Goal: Check status: Check status

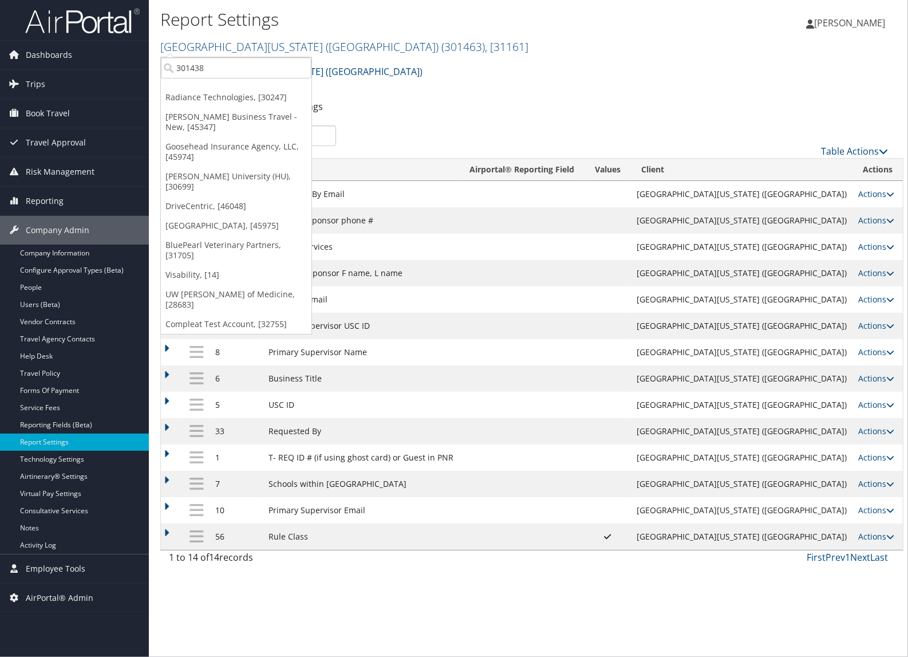
click at [607, 98] on ul "Report Fields (UDIDs) Other Settings" at bounding box center [528, 107] width 737 height 21
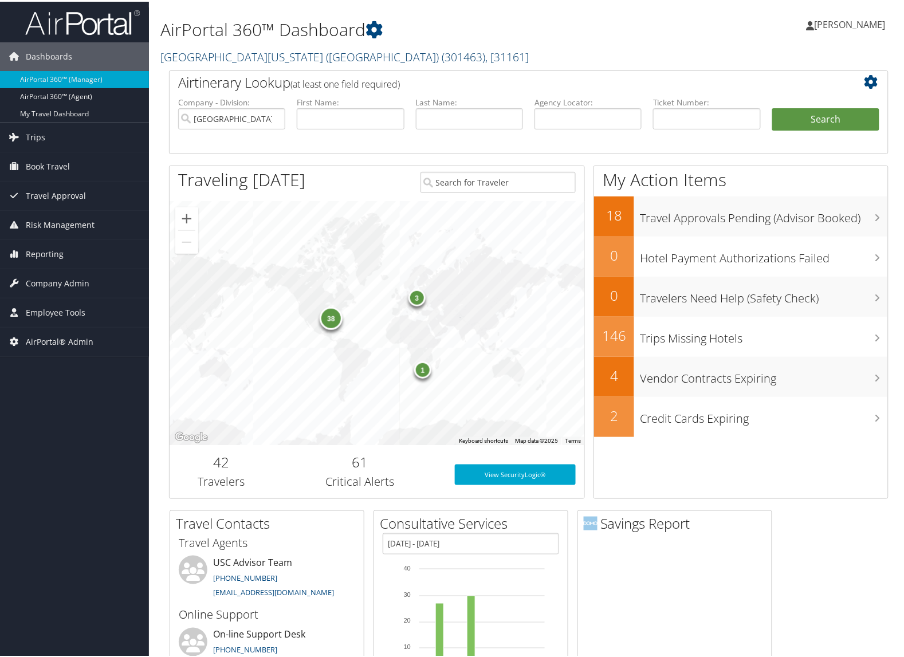
click at [207, 59] on link "University of Southern California (USC) ( 301463 ) , [ 31161 ]" at bounding box center [344, 55] width 368 height 15
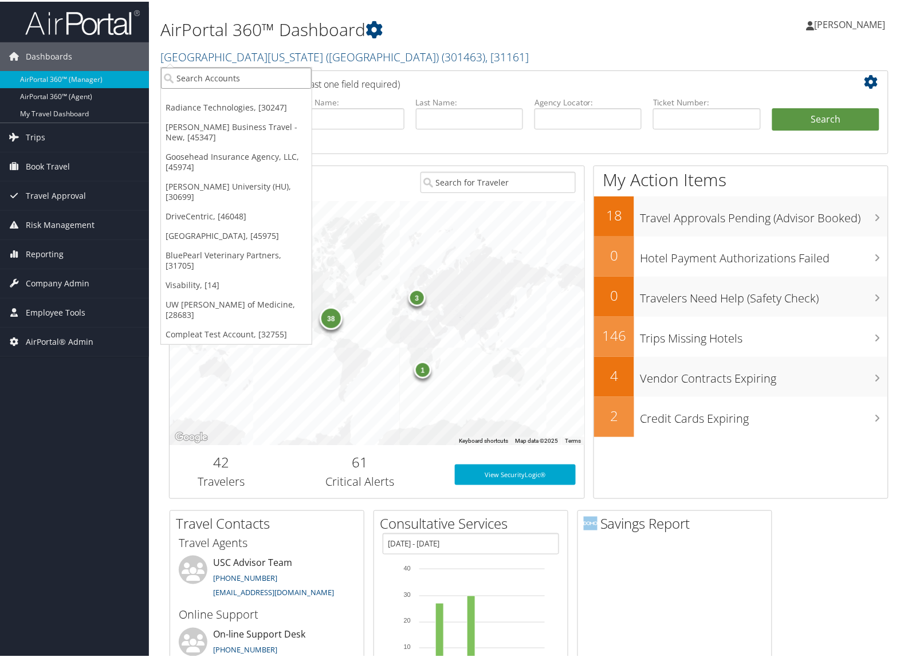
click at [210, 73] on input "search" at bounding box center [236, 76] width 151 height 21
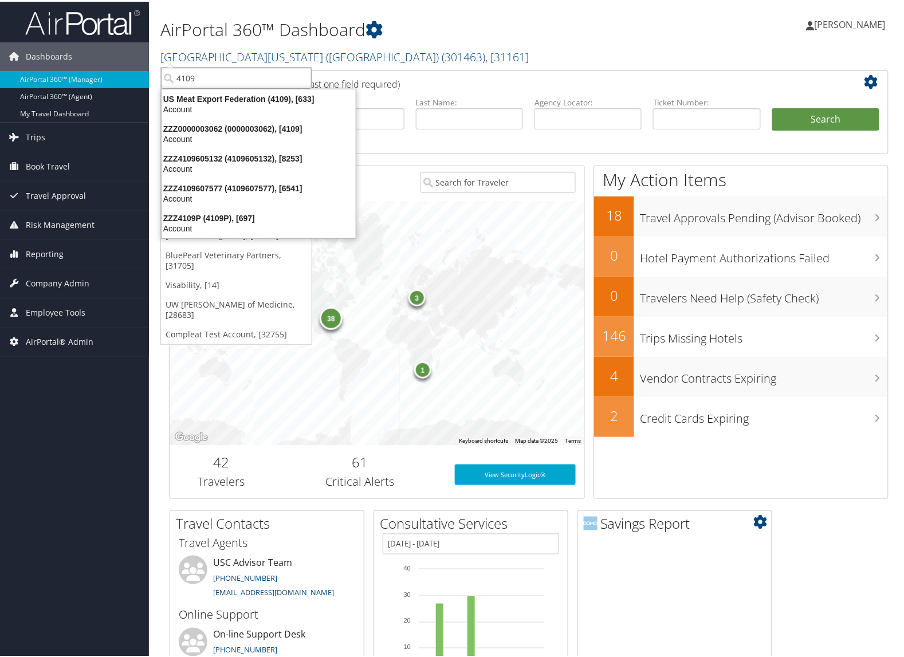
type input "4109"
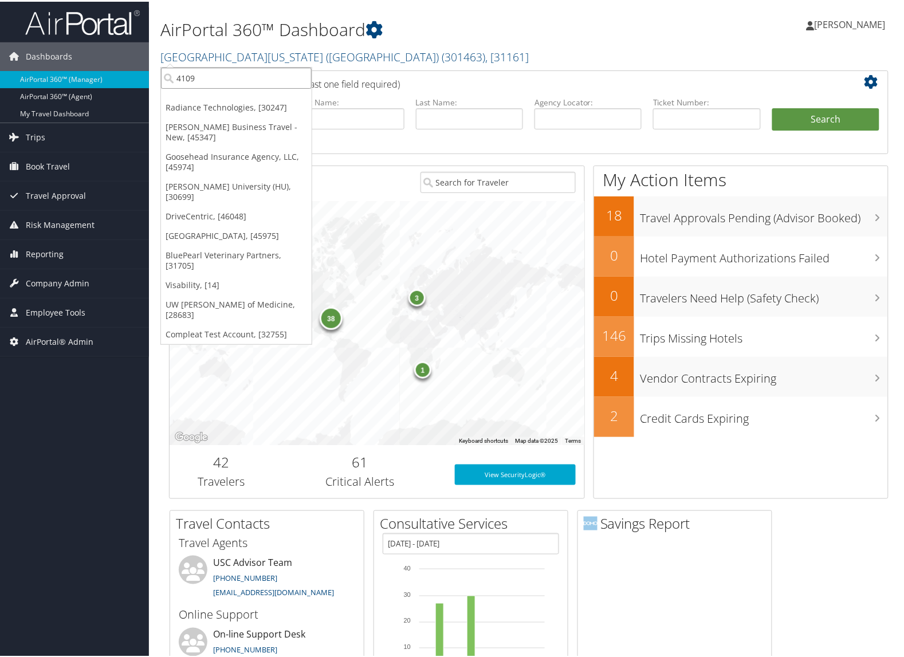
click at [302, 76] on input "4109" at bounding box center [236, 76] width 151 height 21
click at [194, 119] on link "[PERSON_NAME] Business Travel - New, [45347]" at bounding box center [236, 131] width 151 height 30
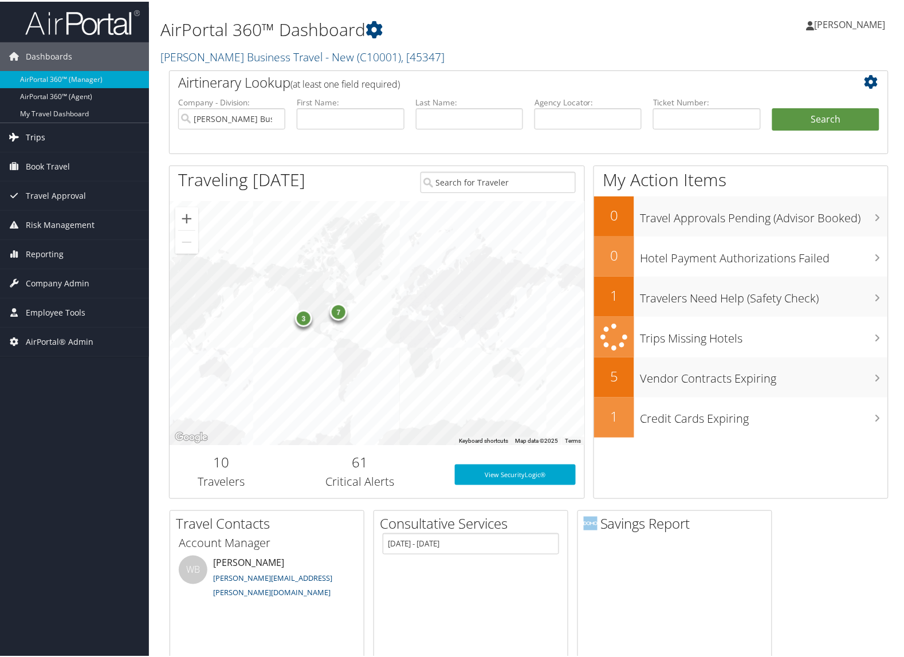
click at [55, 132] on link "Trips" at bounding box center [74, 135] width 149 height 29
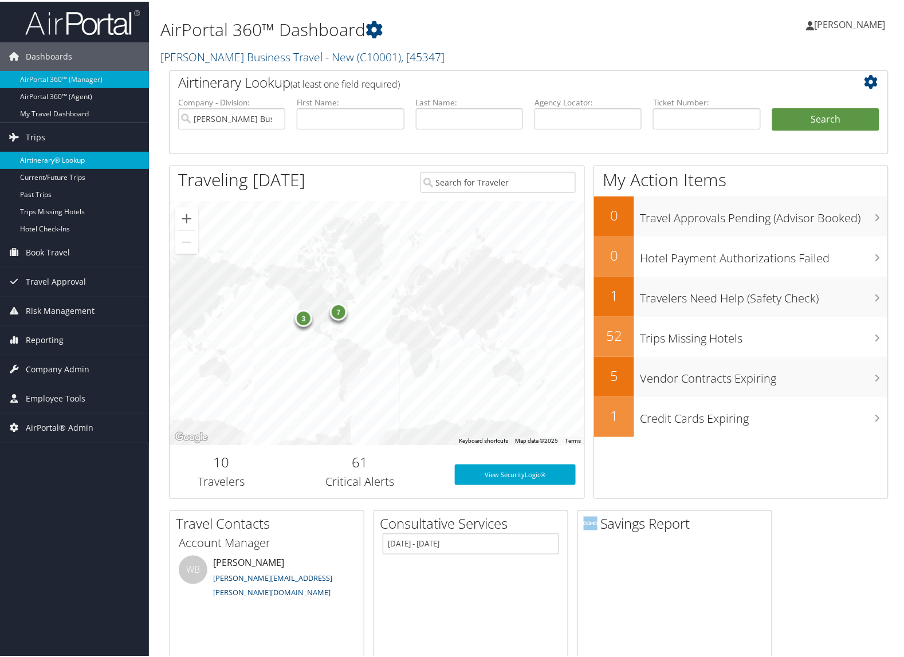
click at [52, 150] on link "Airtinerary® Lookup" at bounding box center [74, 158] width 149 height 17
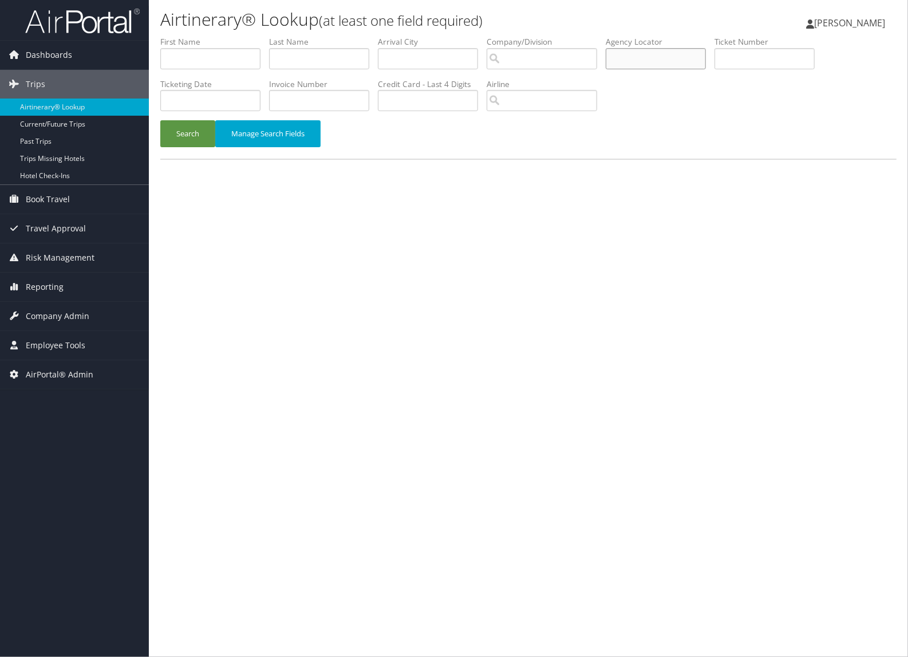
click at [648, 61] on input "text" at bounding box center [656, 58] width 100 height 21
paste input "D5MXZ5"
type input "D5MXZ5"
click at [182, 130] on button "Search" at bounding box center [187, 133] width 55 height 27
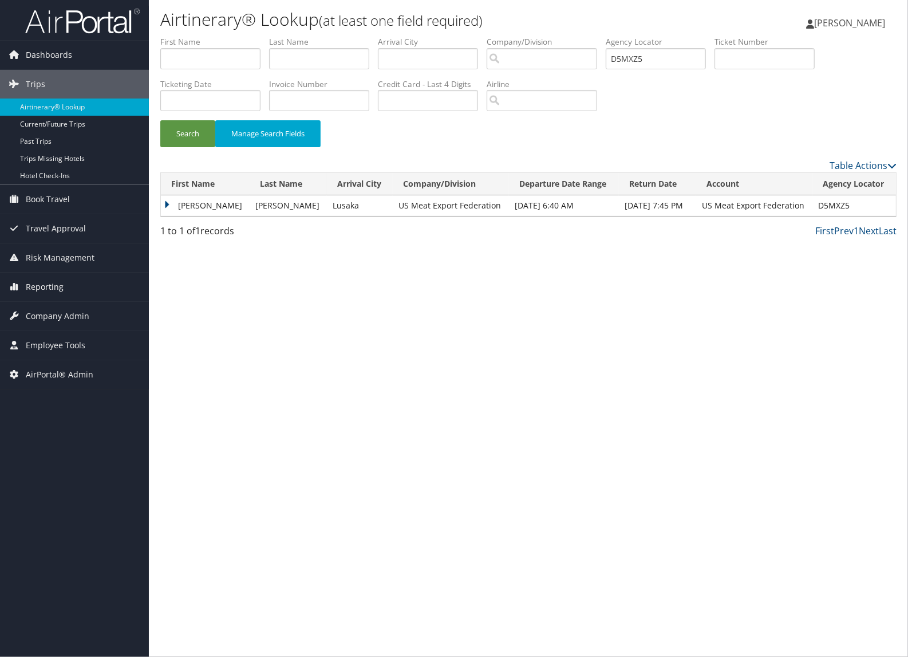
click at [168, 204] on td "[PERSON_NAME]" at bounding box center [205, 205] width 89 height 21
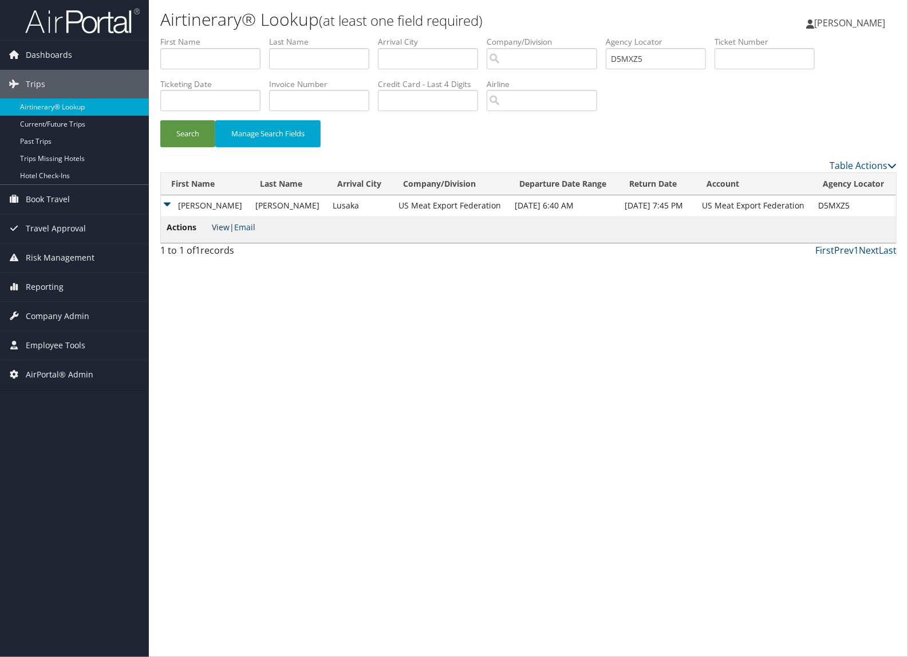
click at [225, 223] on link "View" at bounding box center [221, 227] width 18 height 11
click at [42, 63] on span "Dashboards" at bounding box center [49, 55] width 46 height 29
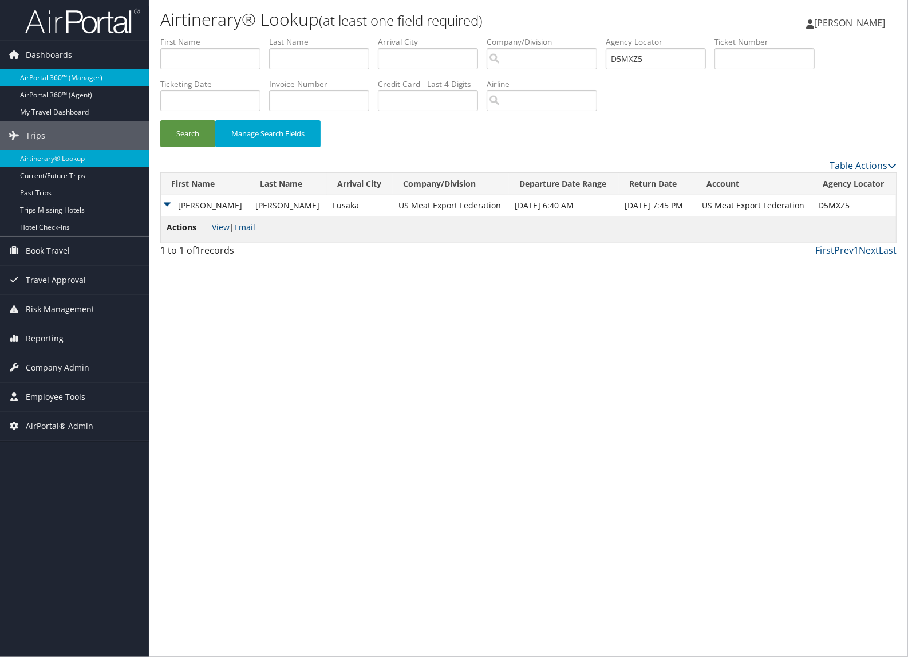
click at [38, 78] on link "AirPortal 360™ (Manager)" at bounding box center [74, 77] width 149 height 17
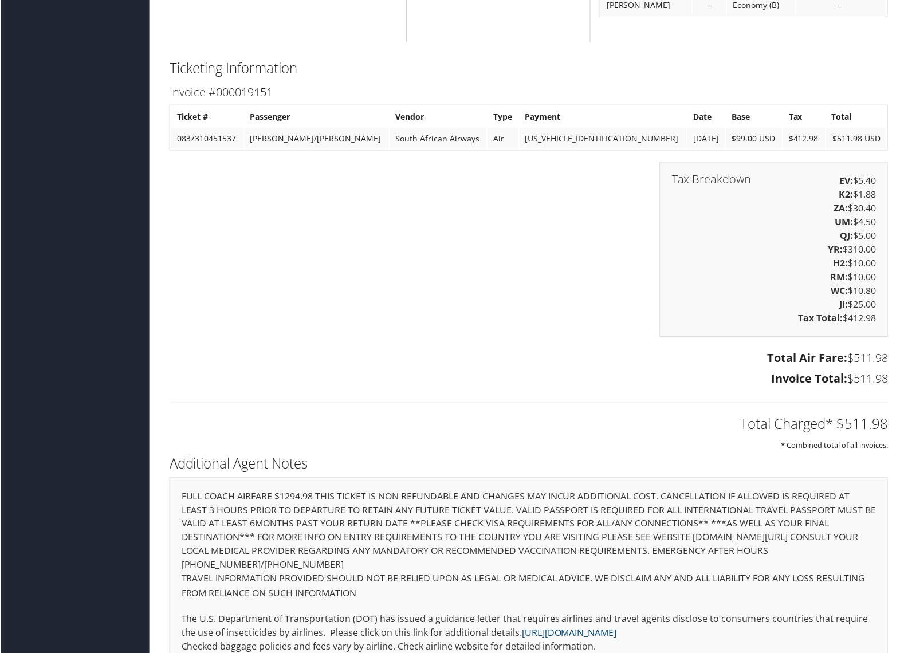
scroll to position [1595, 0]
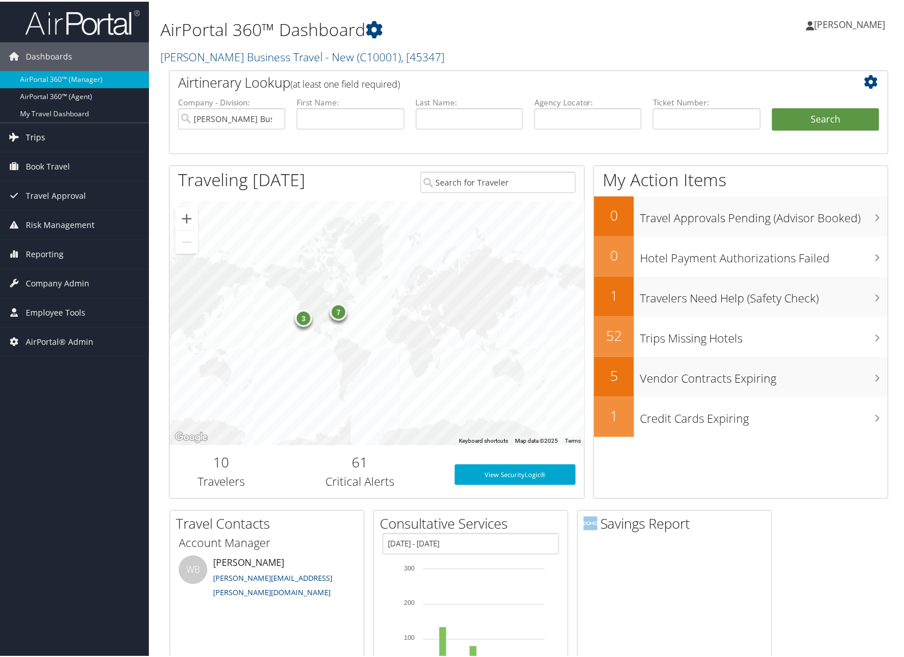
click at [48, 143] on link "Trips" at bounding box center [74, 135] width 149 height 29
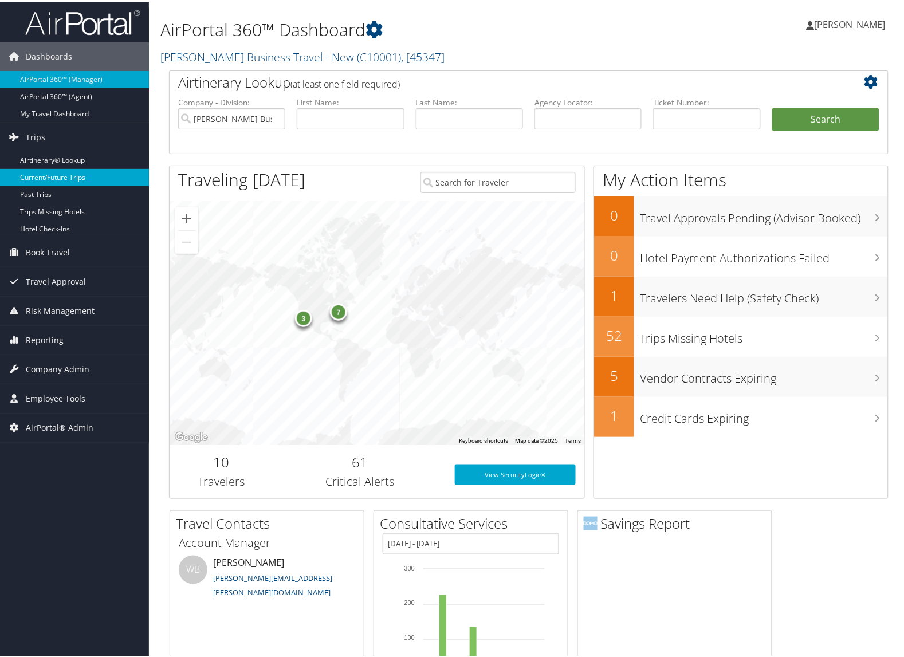
click at [52, 179] on link "Current/Future Trips" at bounding box center [74, 175] width 149 height 17
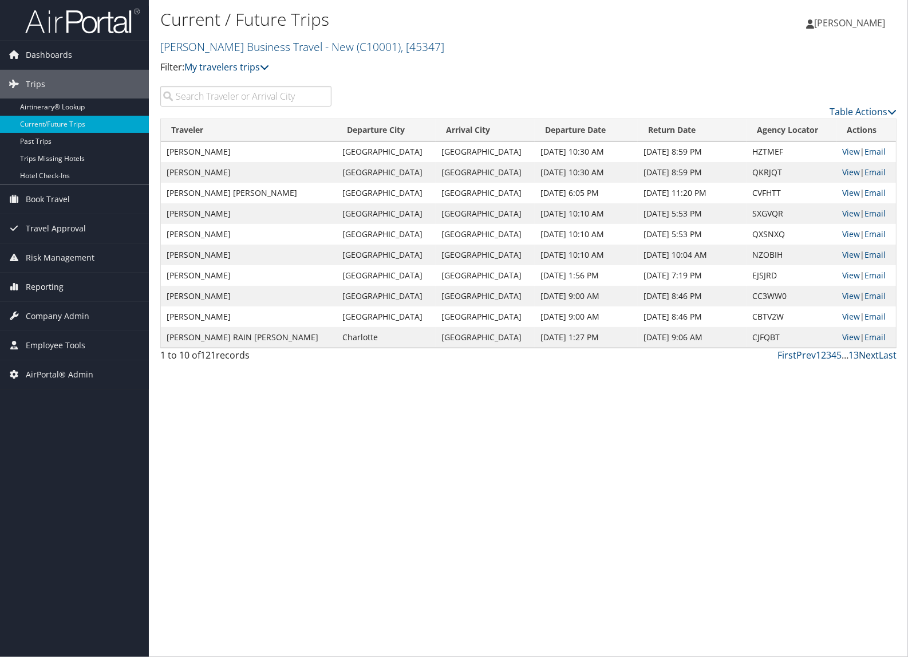
click at [867, 360] on link "Next" at bounding box center [869, 355] width 20 height 13
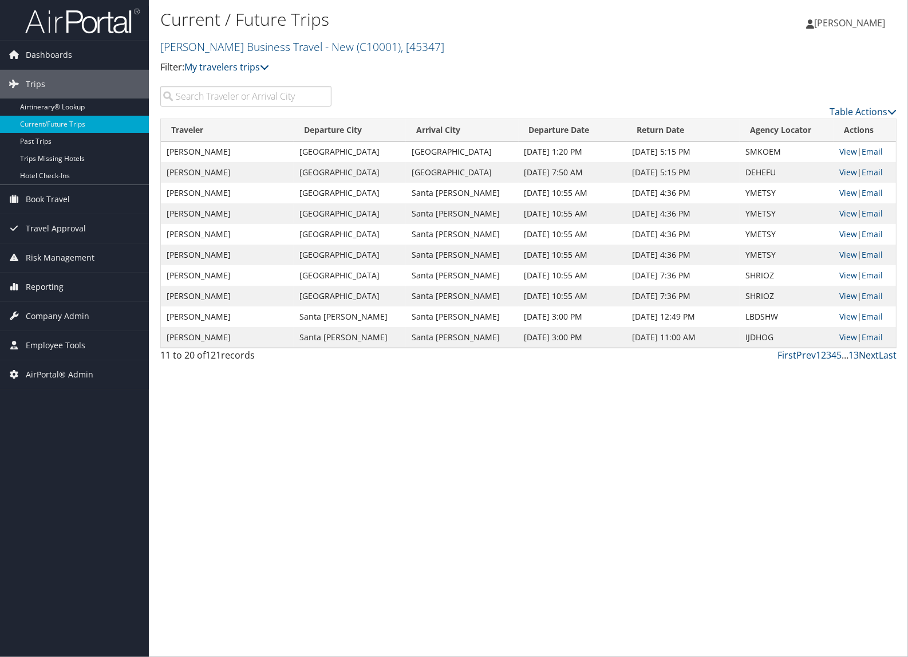
click at [867, 360] on link "Next" at bounding box center [869, 355] width 20 height 13
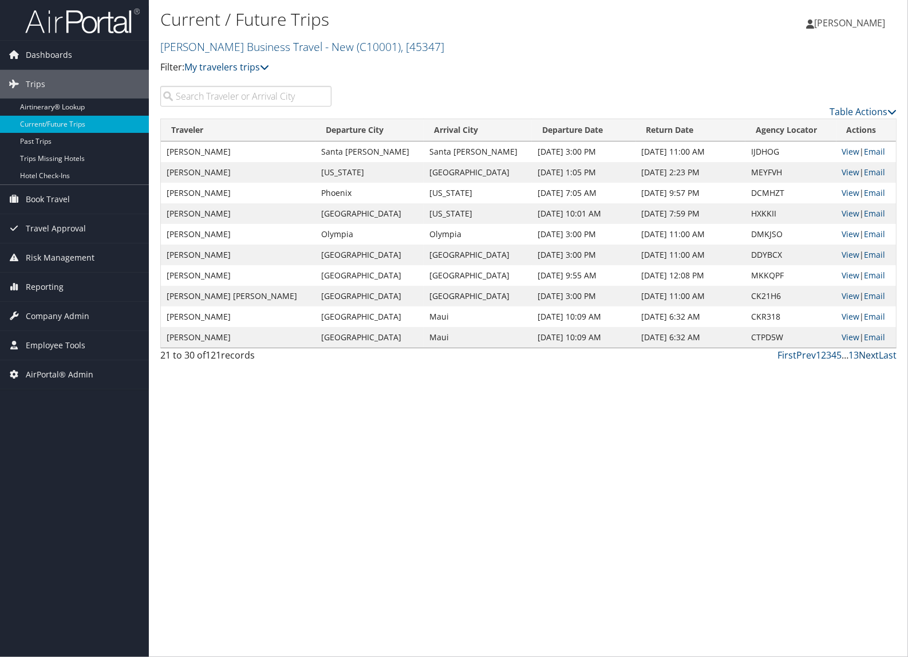
click at [868, 356] on link "Next" at bounding box center [869, 355] width 20 height 13
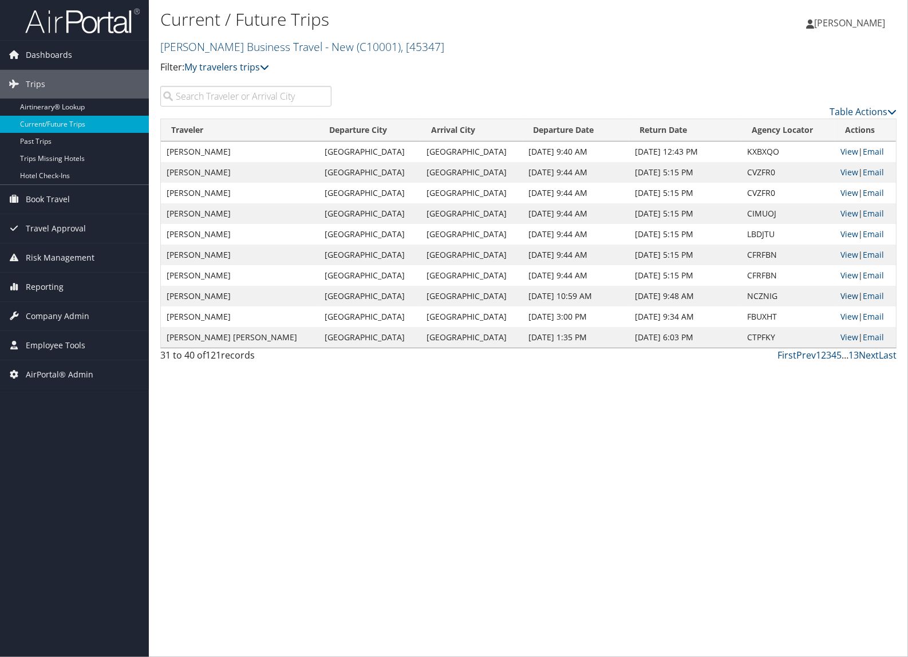
click at [841, 298] on link "View" at bounding box center [850, 295] width 18 height 11
click at [867, 358] on link "Next" at bounding box center [869, 355] width 20 height 13
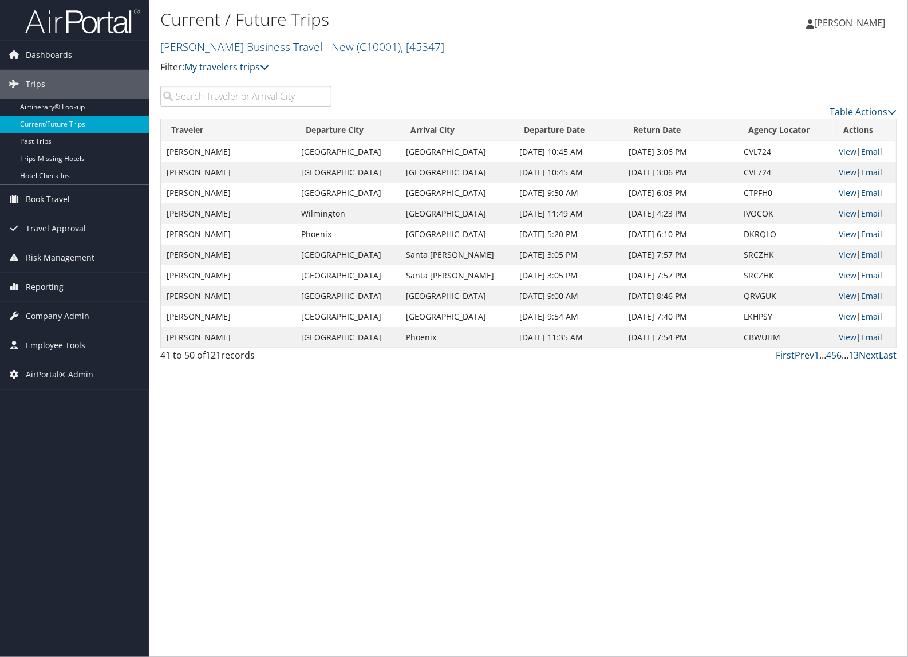
click at [809, 358] on link "Prev" at bounding box center [804, 355] width 19 height 13
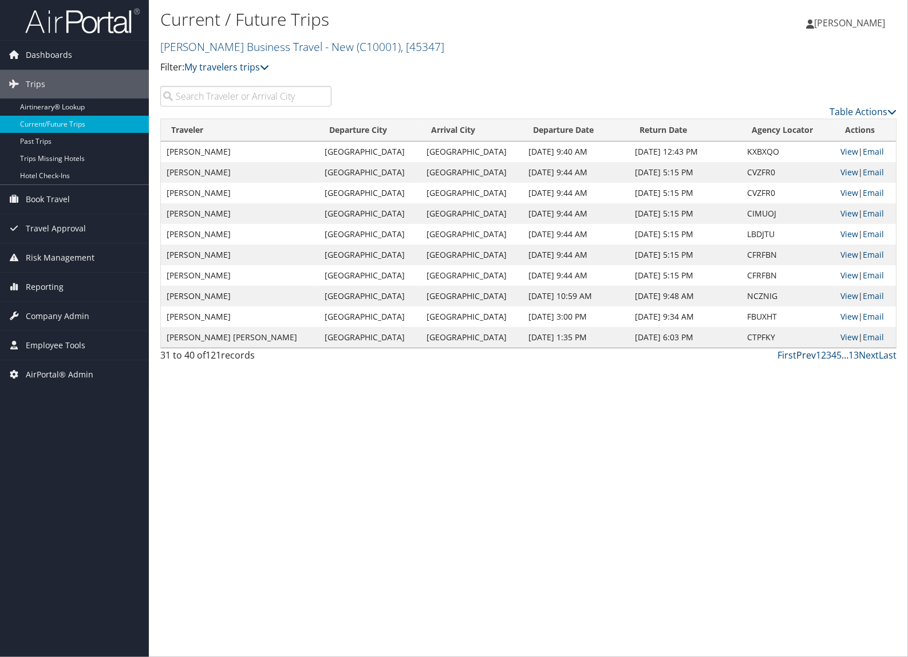
click at [809, 358] on link "Prev" at bounding box center [806, 355] width 19 height 13
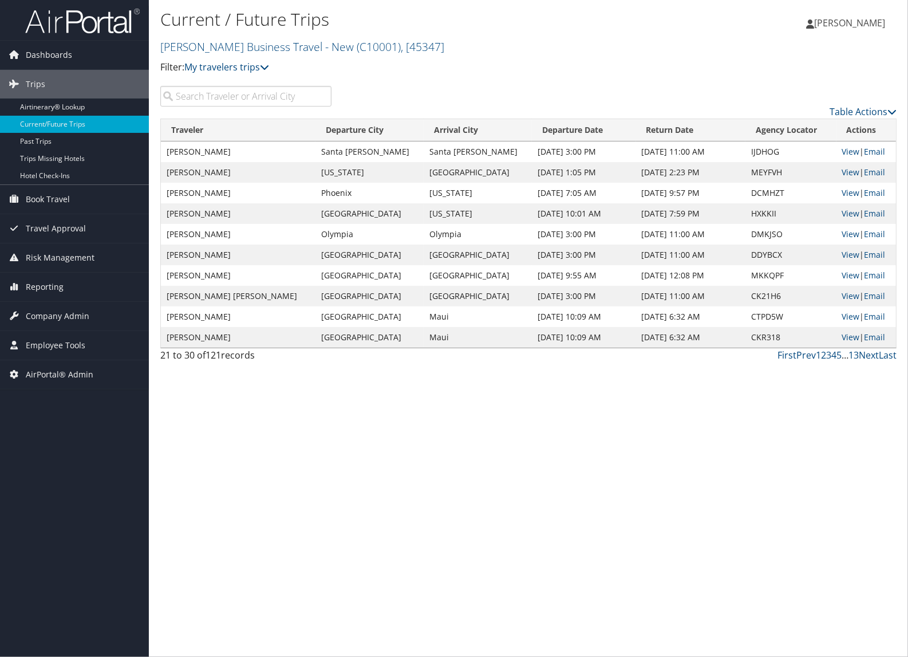
click at [305, 101] on input "search" at bounding box center [245, 96] width 171 height 21
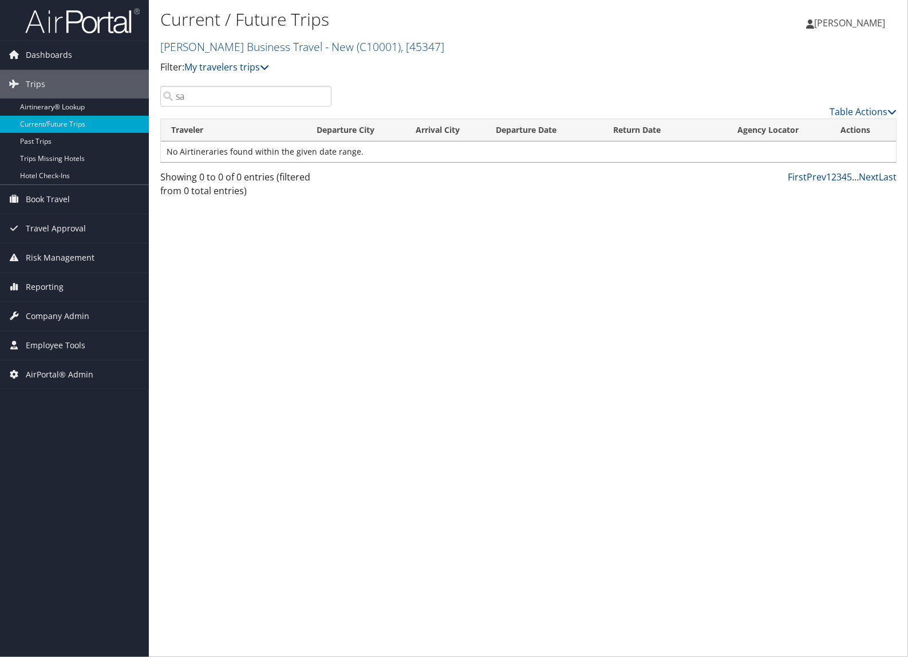
type input "s"
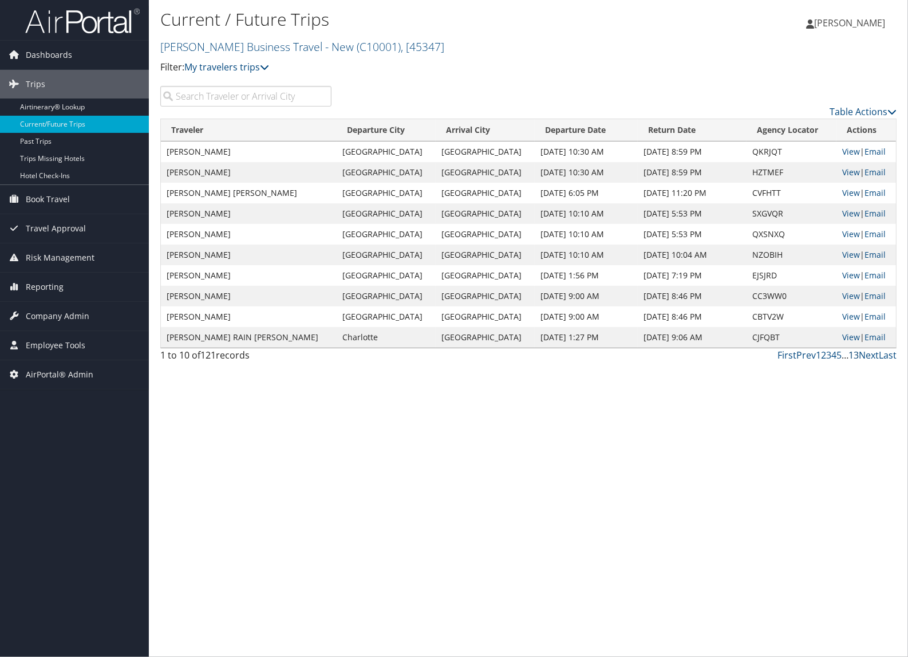
click at [856, 359] on link "13" at bounding box center [854, 355] width 10 height 13
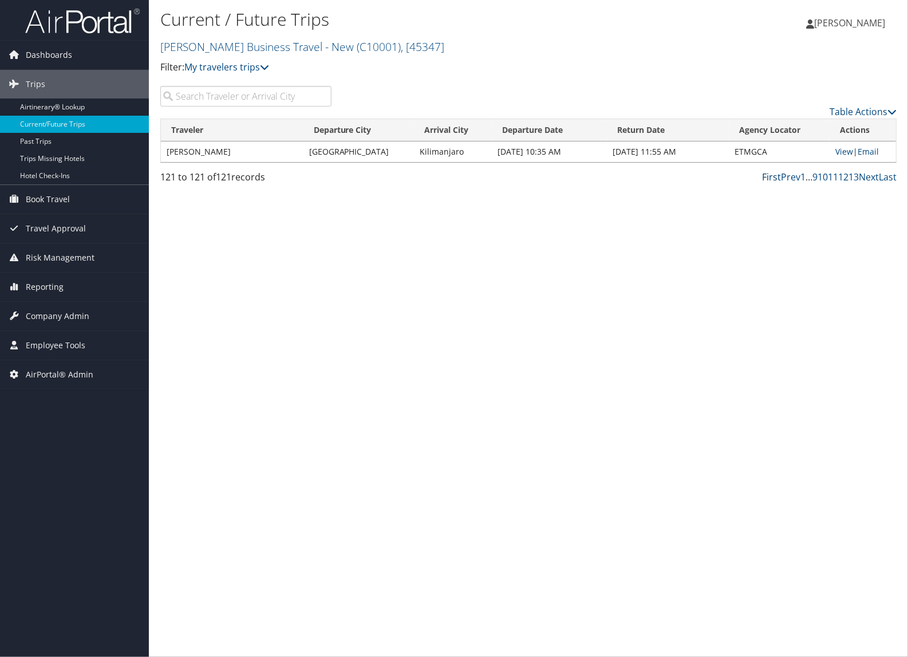
click at [779, 176] on link "First" at bounding box center [771, 177] width 19 height 13
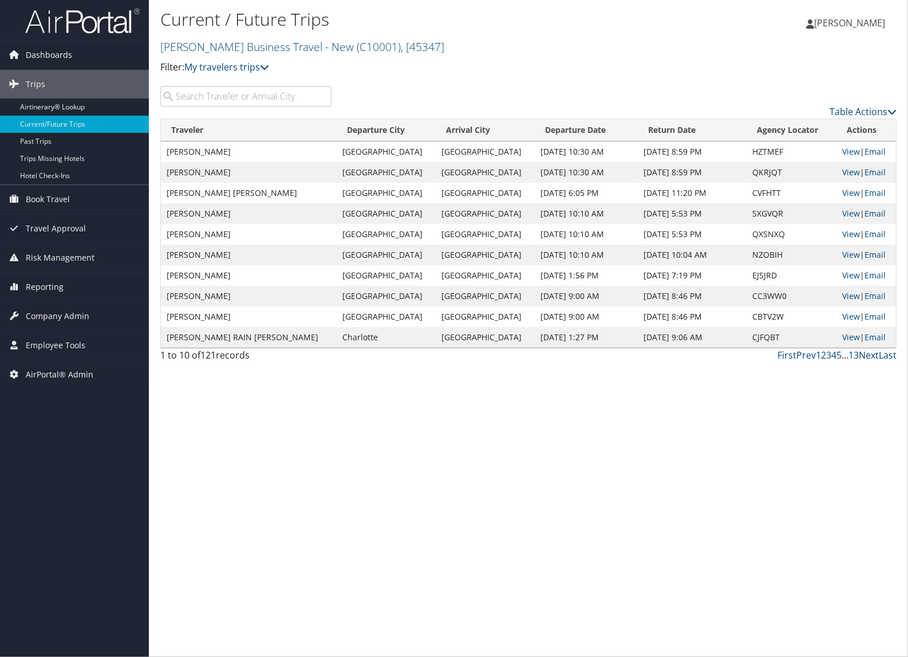
click at [866, 353] on link "Next" at bounding box center [869, 355] width 20 height 13
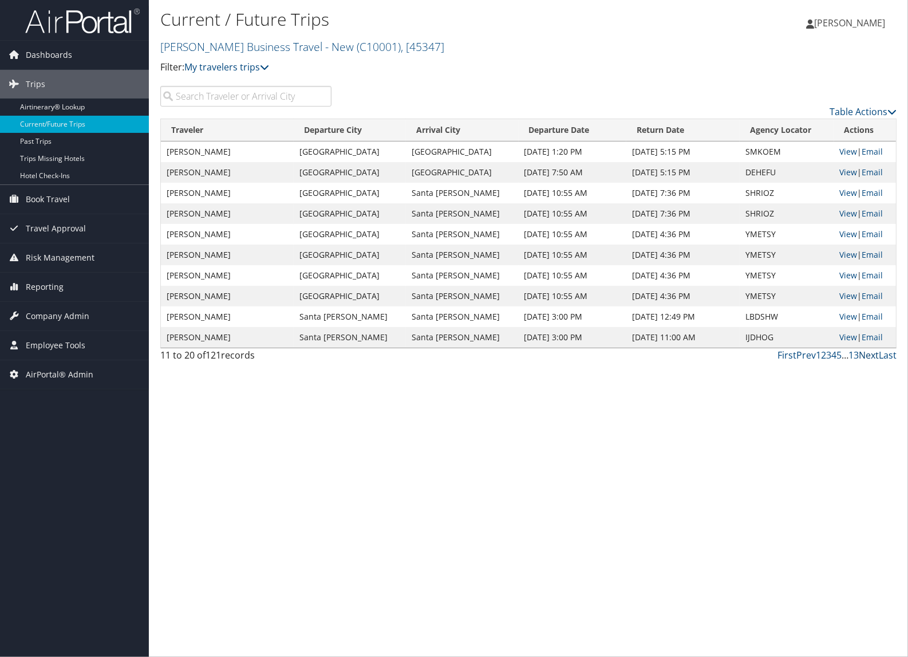
click at [866, 353] on link "Next" at bounding box center [869, 355] width 20 height 13
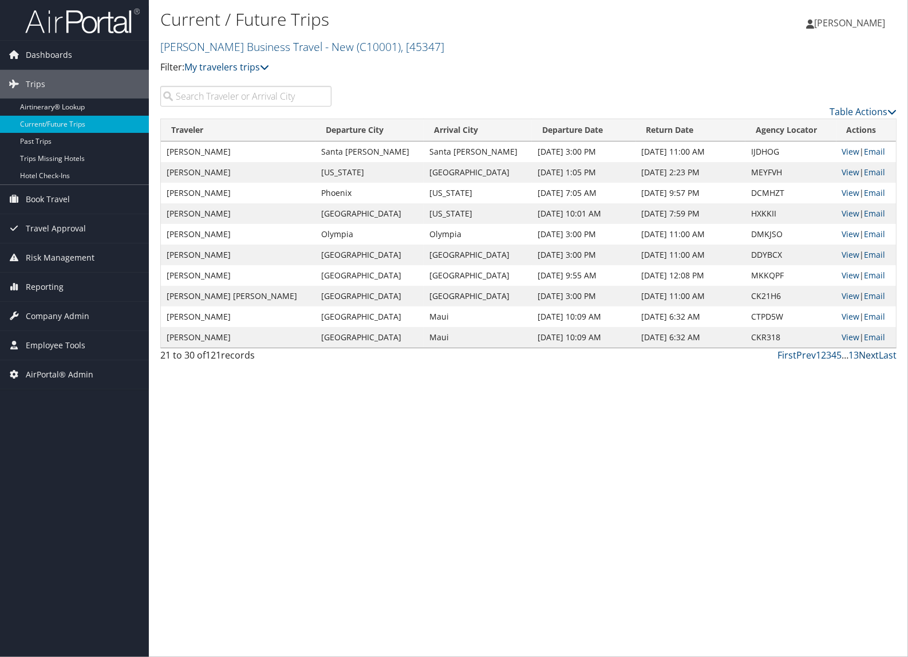
click at [866, 353] on link "Next" at bounding box center [869, 355] width 20 height 13
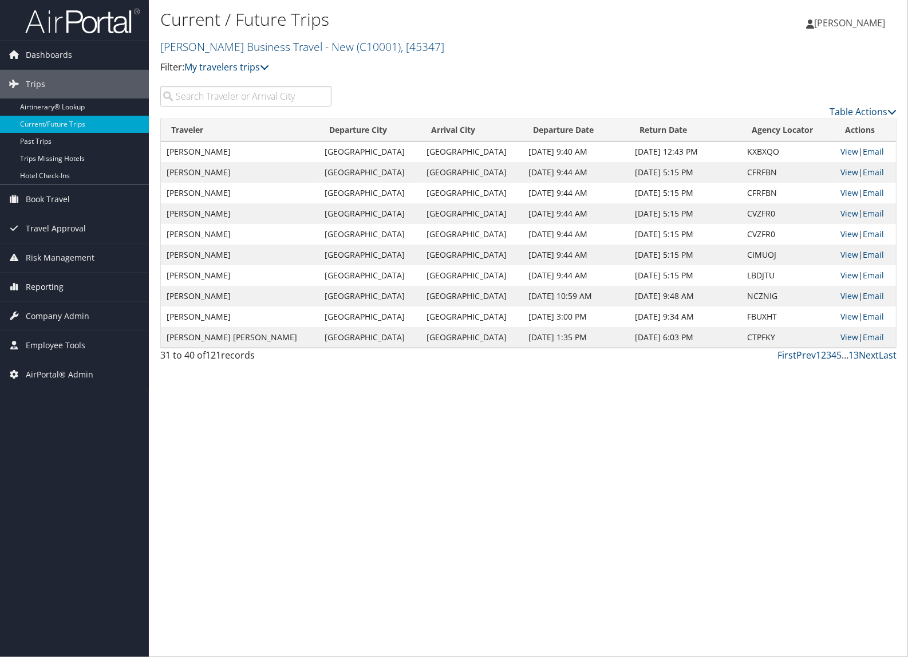
click at [210, 100] on input "search" at bounding box center [245, 96] width 171 height 21
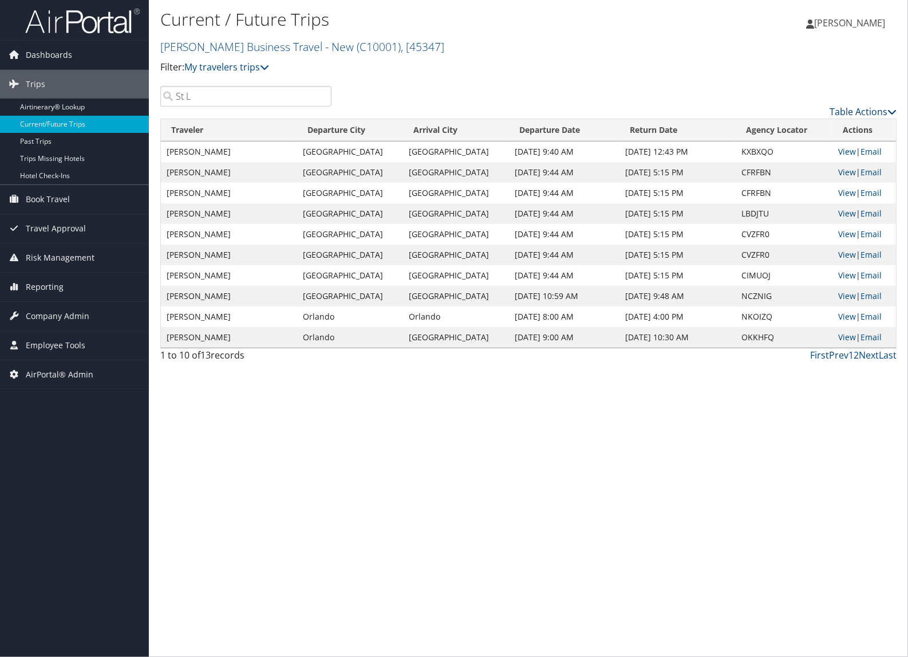
type input "St L"
click at [840, 115] on link "Table Actions" at bounding box center [863, 111] width 67 height 13
click at [810, 145] on link "Column Visibility" at bounding box center [817, 148] width 151 height 19
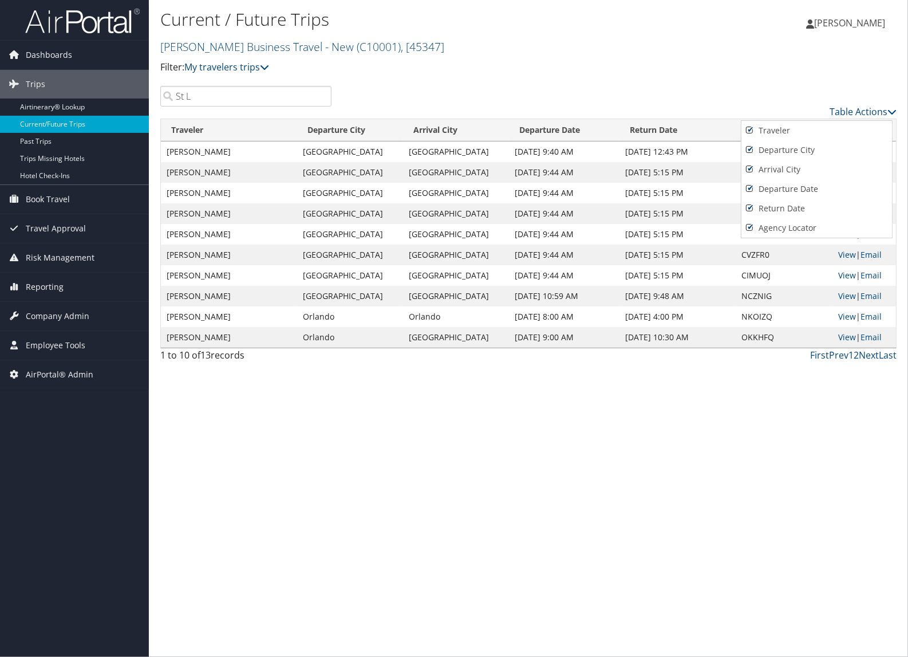
click at [862, 117] on div at bounding box center [454, 328] width 908 height 657
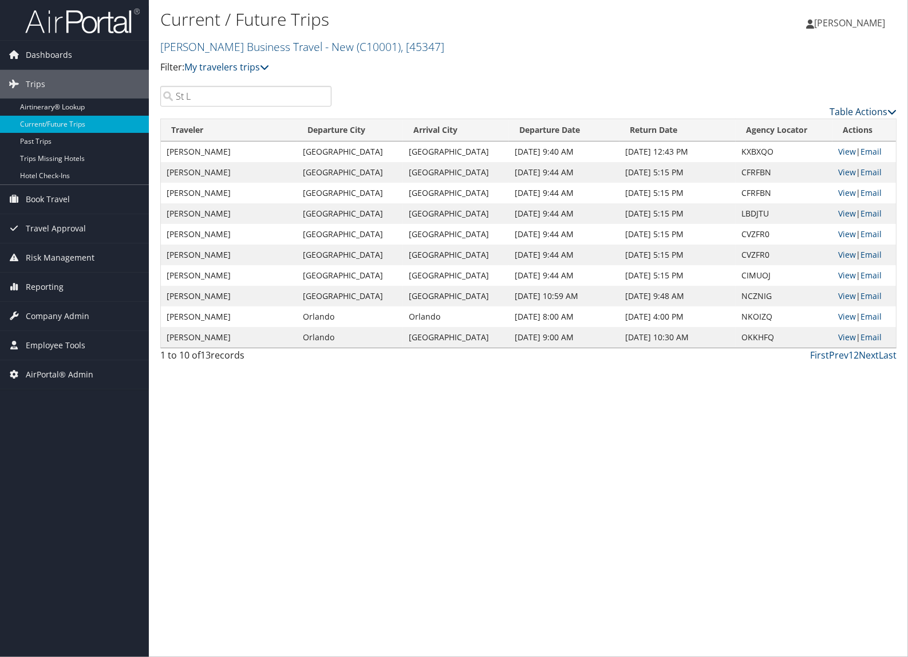
click at [849, 109] on link "Table Actions" at bounding box center [863, 111] width 67 height 13
click at [801, 164] on link "Page Length" at bounding box center [817, 168] width 151 height 19
click at [782, 153] on link "25" at bounding box center [817, 149] width 151 height 19
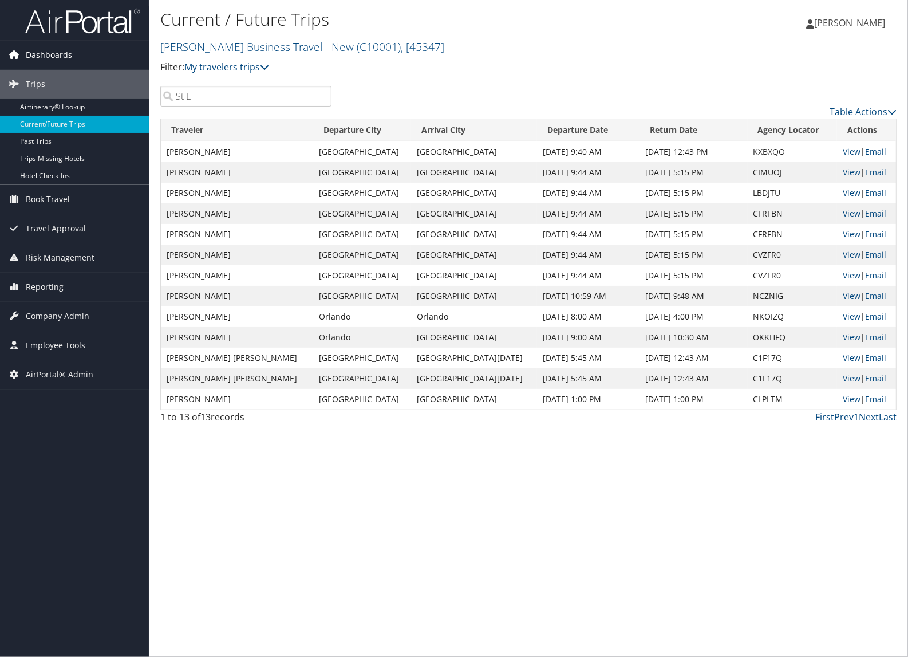
click at [67, 52] on span "Dashboards" at bounding box center [49, 55] width 46 height 29
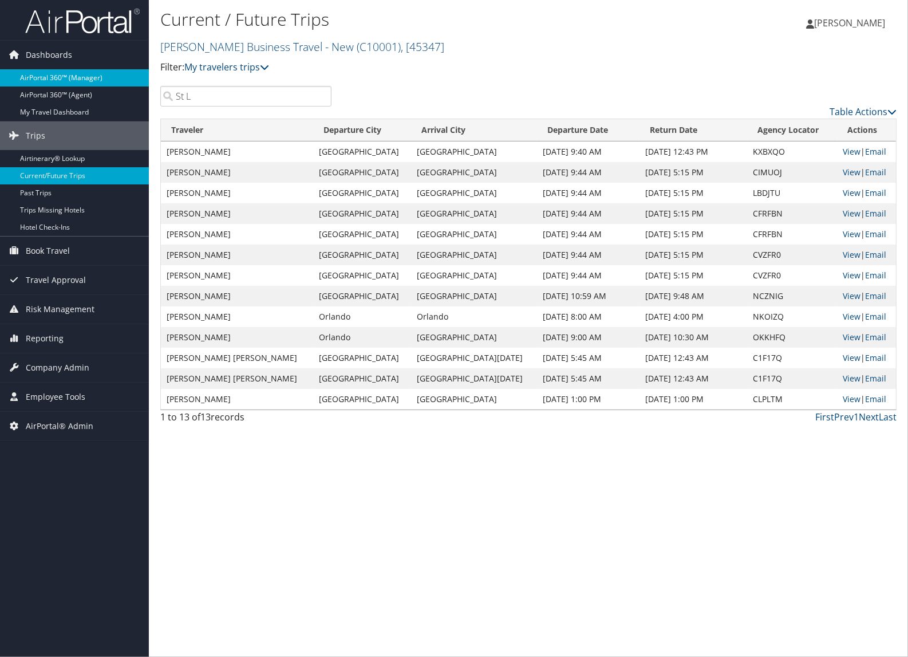
click at [68, 74] on link "AirPortal 360™ (Manager)" at bounding box center [74, 77] width 149 height 17
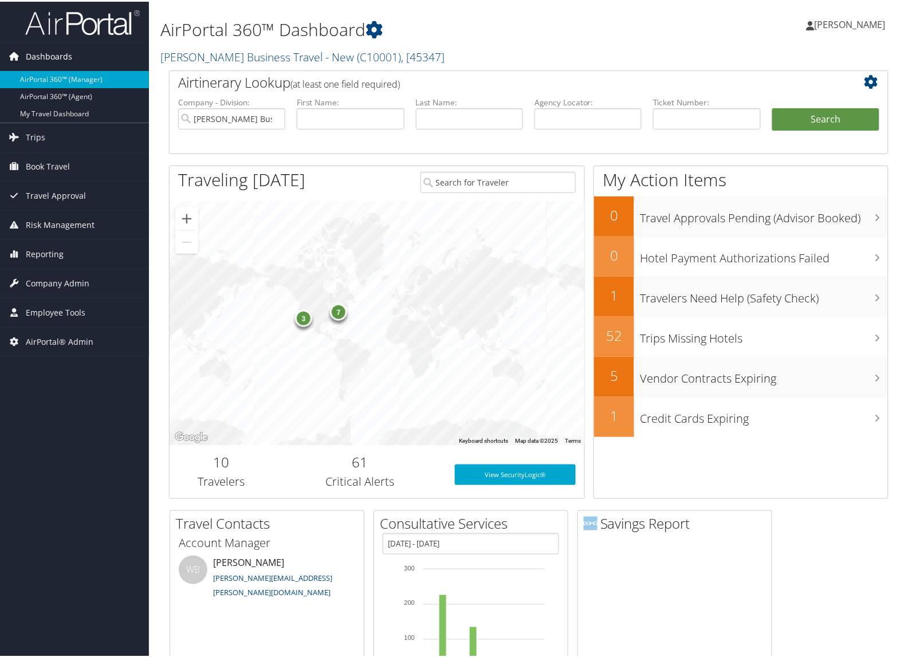
click at [46, 53] on span "Dashboards" at bounding box center [49, 55] width 46 height 29
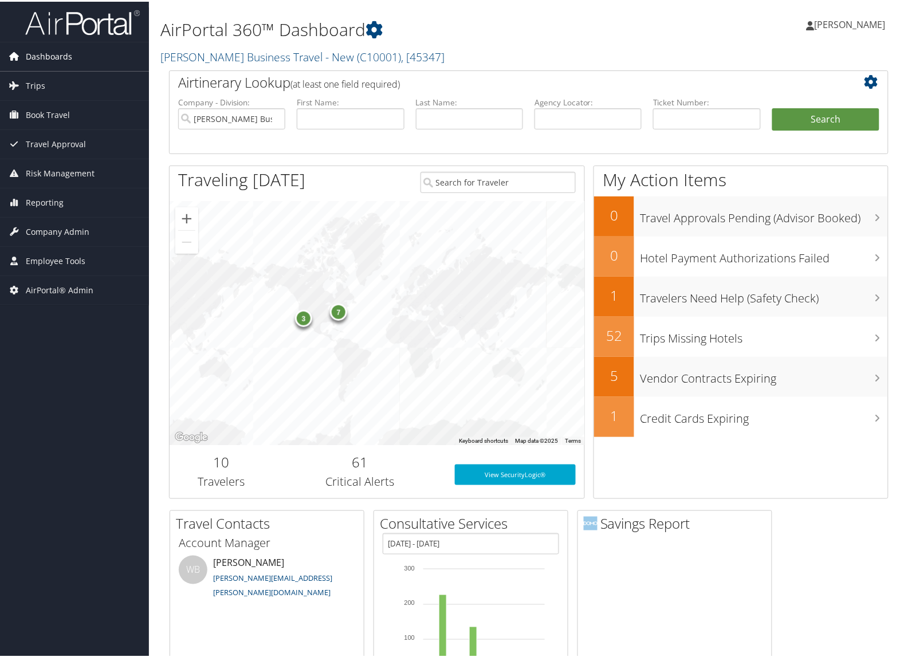
click at [46, 53] on span "Dashboards" at bounding box center [49, 55] width 46 height 29
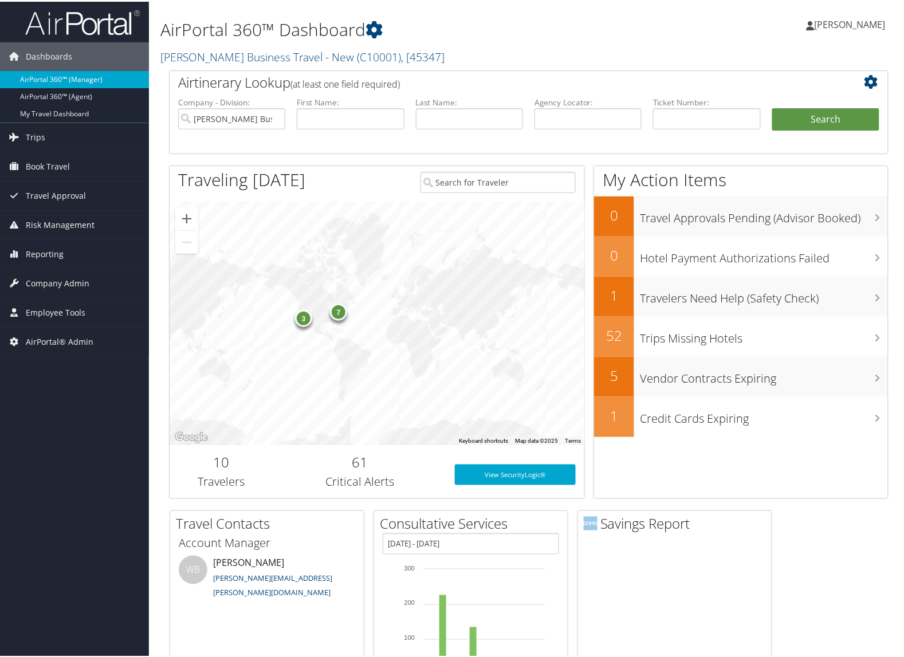
click at [50, 74] on link "AirPortal 360™ (Manager)" at bounding box center [74, 77] width 149 height 17
click at [69, 135] on link "Trips" at bounding box center [74, 135] width 149 height 29
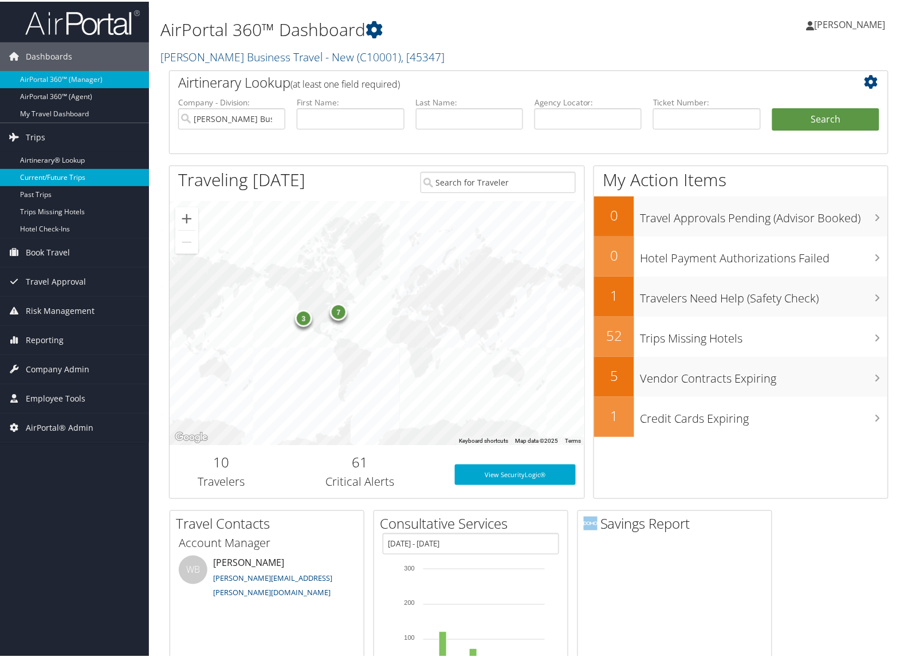
click at [59, 171] on link "Current/Future Trips" at bounding box center [74, 175] width 149 height 17
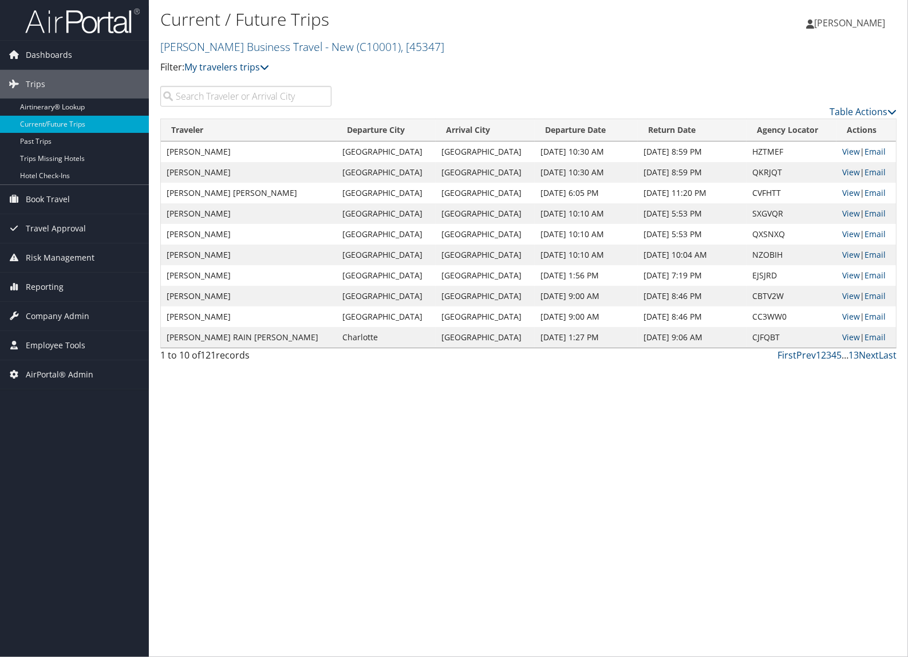
click at [272, 97] on input "search" at bounding box center [245, 96] width 171 height 21
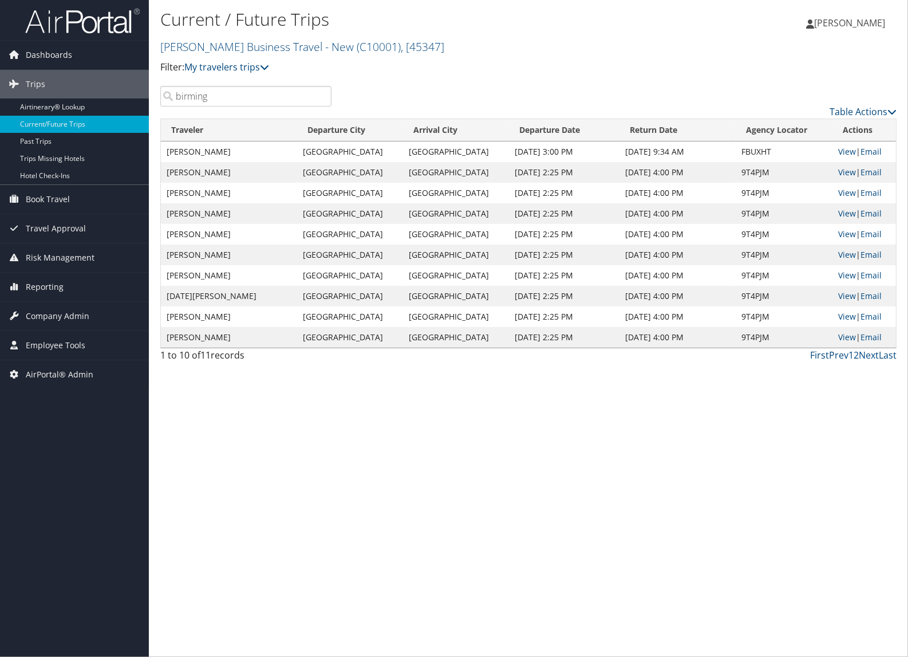
click at [218, 98] on input "birming" at bounding box center [245, 96] width 171 height 21
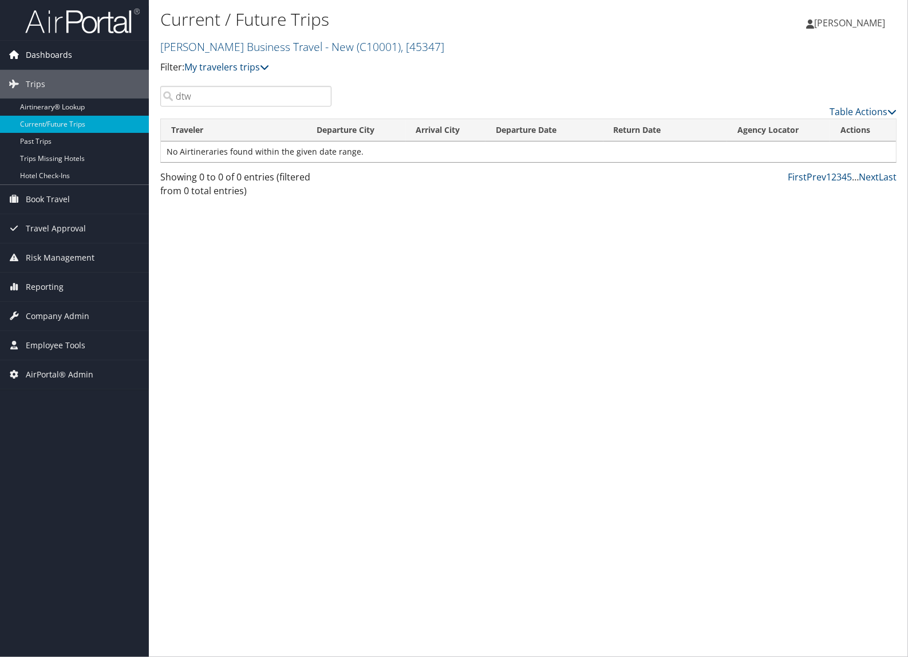
type input "dtw"
click at [40, 69] on span "Dashboards" at bounding box center [49, 55] width 46 height 29
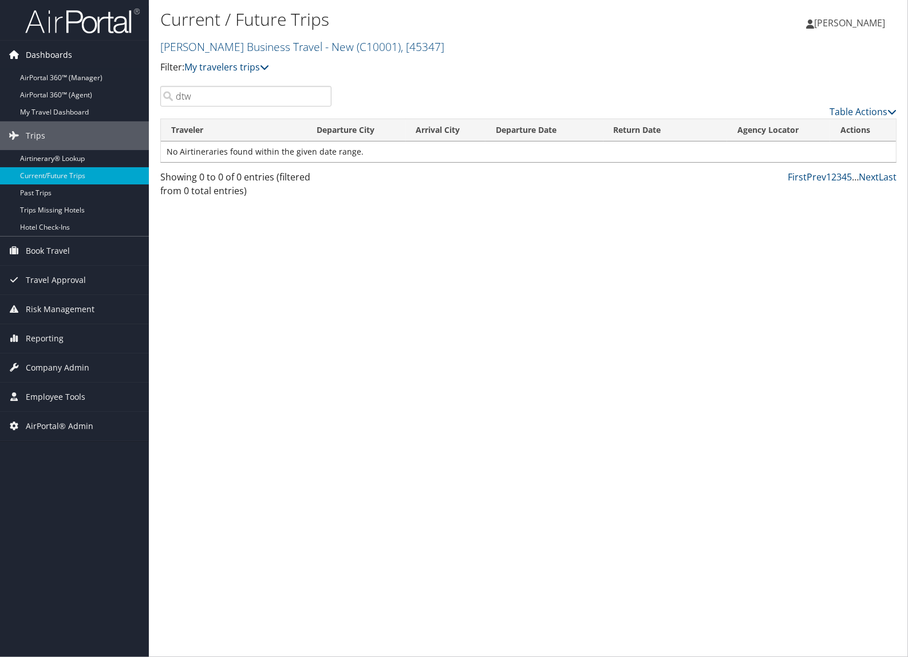
click at [35, 56] on span "Dashboards" at bounding box center [49, 55] width 46 height 29
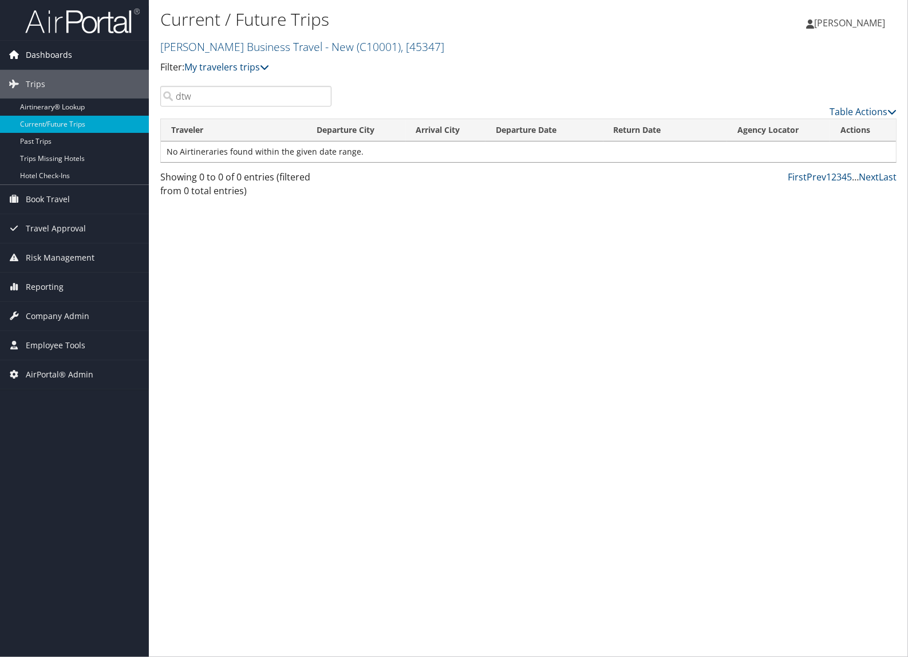
click at [33, 50] on span "Dashboards" at bounding box center [49, 55] width 46 height 29
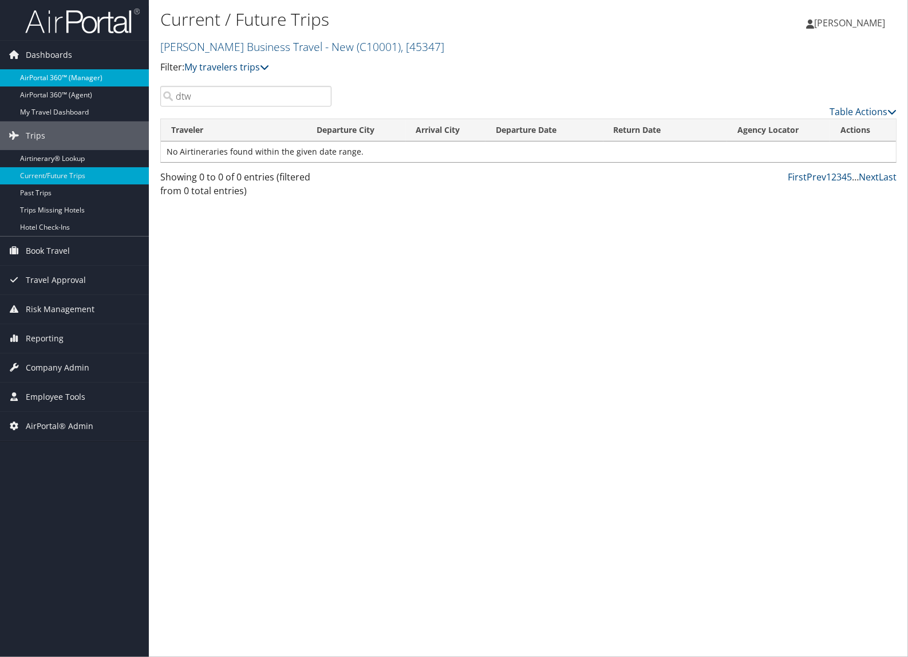
click at [32, 72] on link "AirPortal 360™ (Manager)" at bounding box center [74, 77] width 149 height 17
